Goal: Check status: Check status

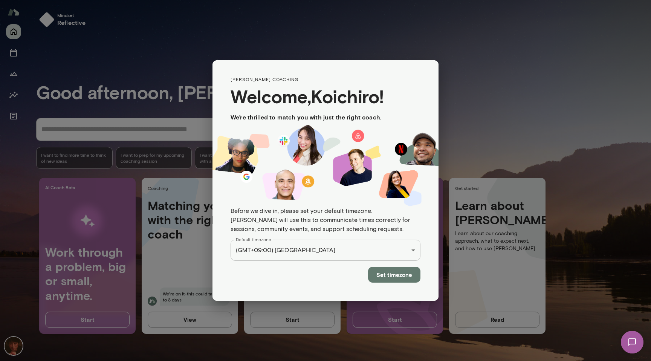
click at [379, 269] on button "Set timezone" at bounding box center [394, 275] width 52 height 16
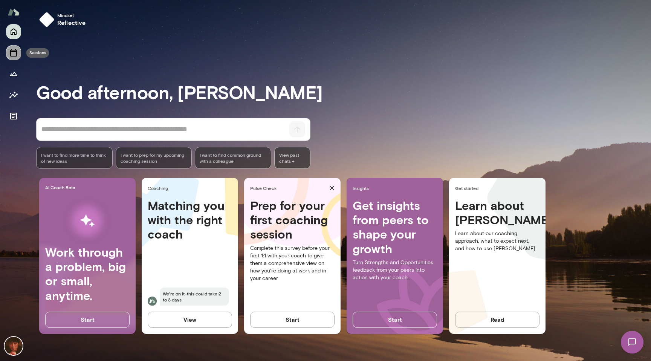
click at [13, 49] on icon "Sessions" at bounding box center [13, 52] width 9 height 9
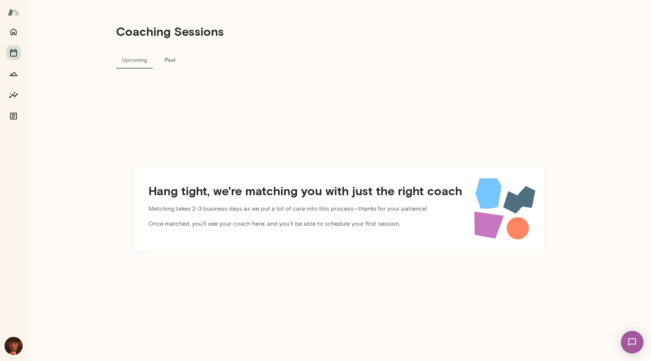
click at [163, 61] on button "Past" at bounding box center [170, 59] width 34 height 18
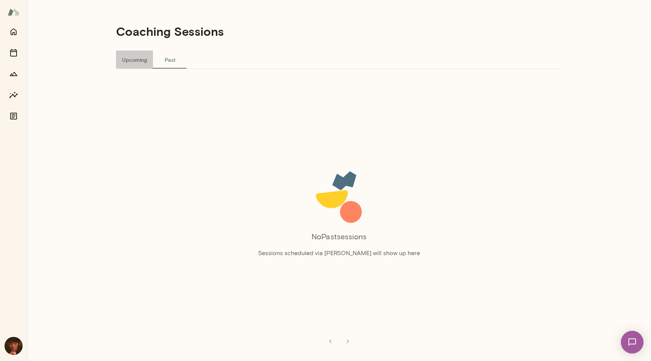
click at [131, 63] on button "Upcoming" at bounding box center [134, 59] width 37 height 18
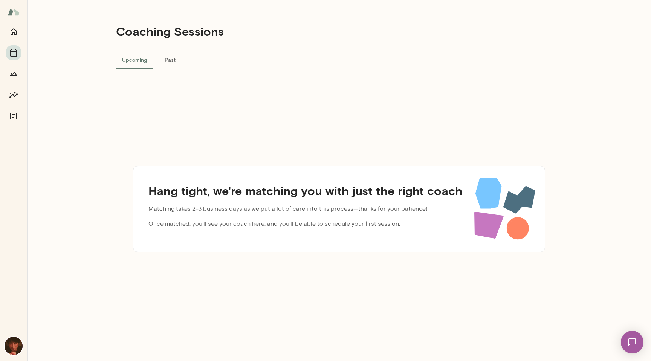
click at [157, 34] on h4 "Coaching Sessions" at bounding box center [170, 31] width 108 height 14
click at [347, 91] on div "Hang tight, we're matching you with just the right coach Matching takes 2-3 bus…" at bounding box center [339, 209] width 446 height 280
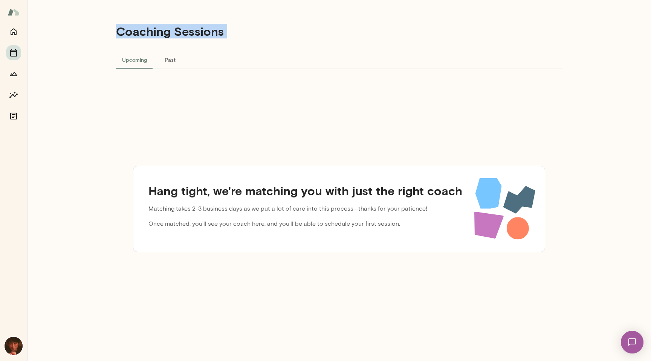
drag, startPoint x: 327, startPoint y: 112, endPoint x: 110, endPoint y: 16, distance: 237.8
click at [110, 16] on div "Coaching Sessions Upcoming Past Hang tight, we're matching you with just the ri…" at bounding box center [339, 180] width 624 height 361
drag, startPoint x: 118, startPoint y: 27, endPoint x: 289, endPoint y: 153, distance: 212.6
click at [289, 153] on div "Coaching Sessions Upcoming Past Hang tight, we're matching you with just the ri…" at bounding box center [339, 180] width 452 height 361
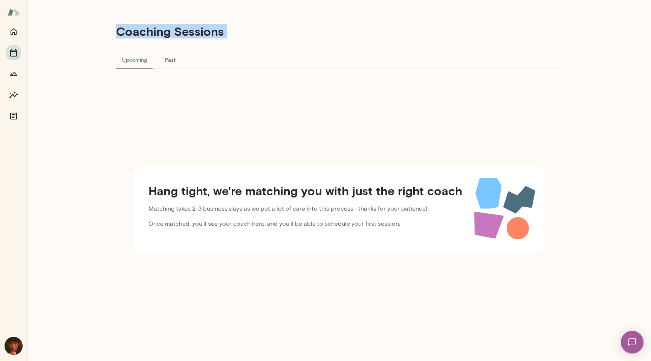
click at [289, 153] on div "Hang tight, we're matching you with just the right coach Matching takes 2-3 bus…" at bounding box center [339, 209] width 446 height 280
click at [151, 62] on button "Upcoming" at bounding box center [134, 59] width 37 height 18
click at [163, 62] on button "Past" at bounding box center [170, 59] width 34 height 18
